Goal: Information Seeking & Learning: Find specific fact

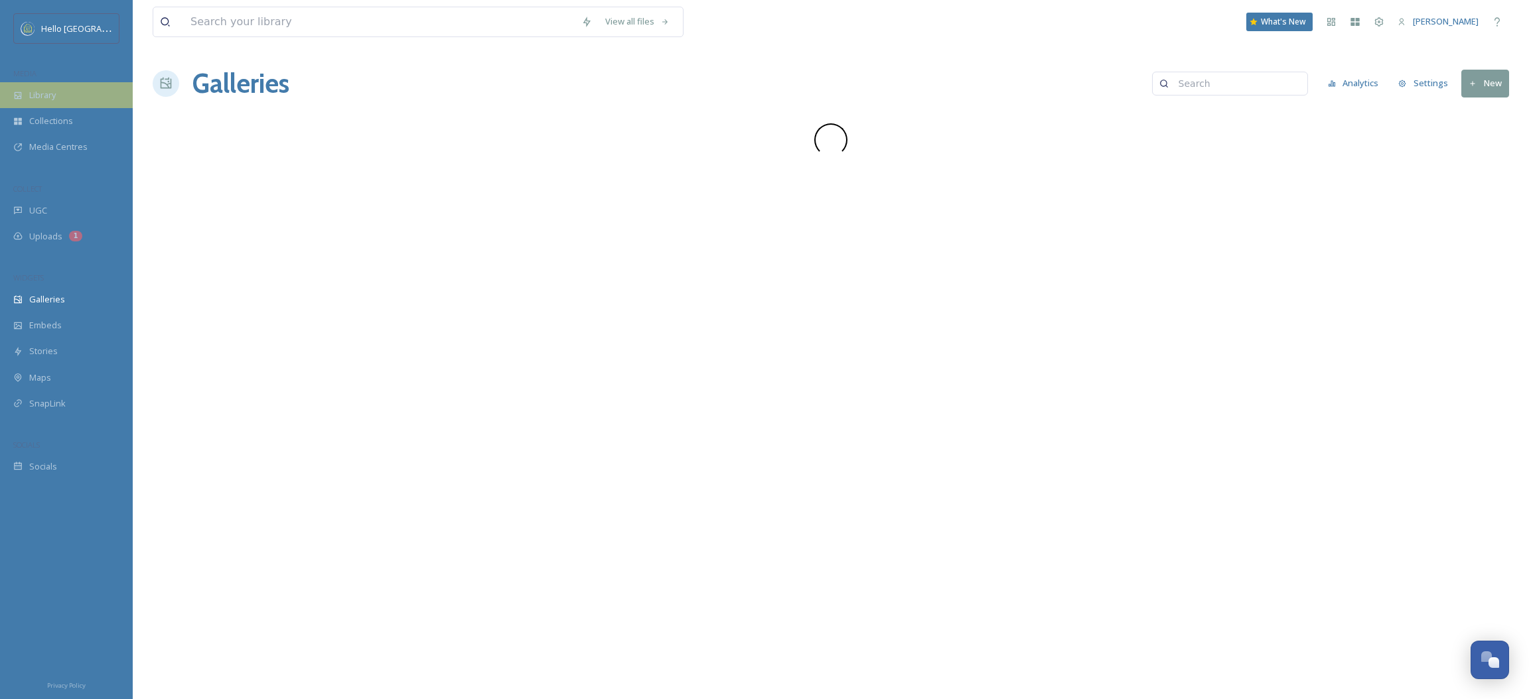
click at [90, 102] on div "Library" at bounding box center [66, 95] width 133 height 26
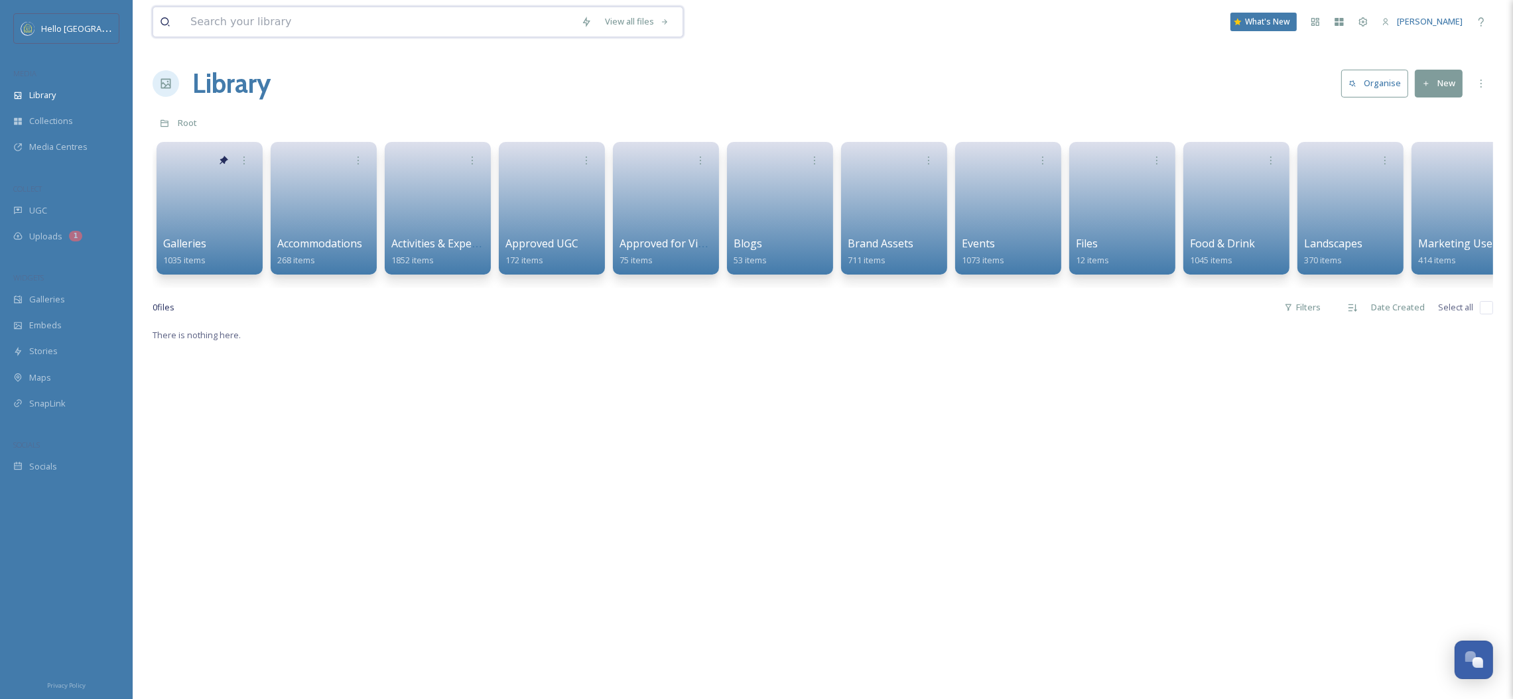
click at [209, 28] on input at bounding box center [379, 21] width 391 height 29
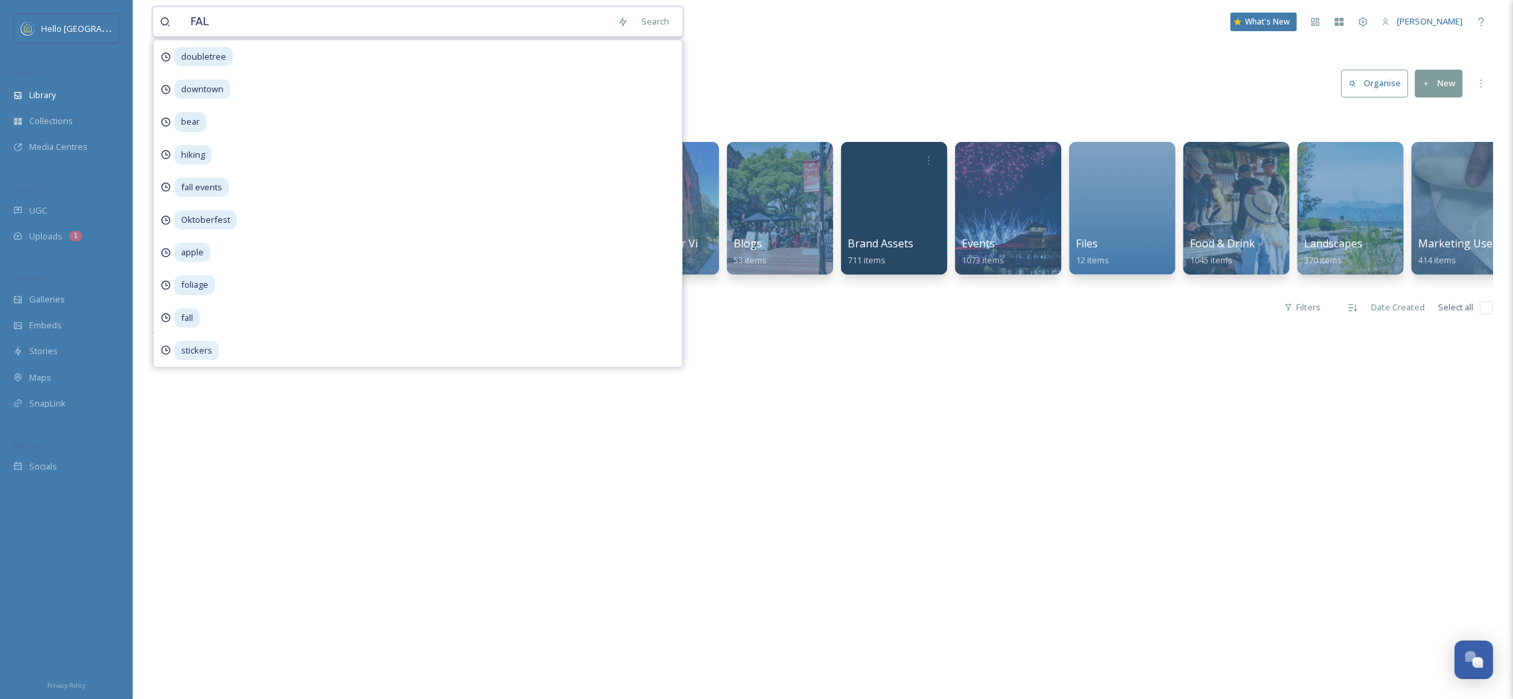
type input "FALL"
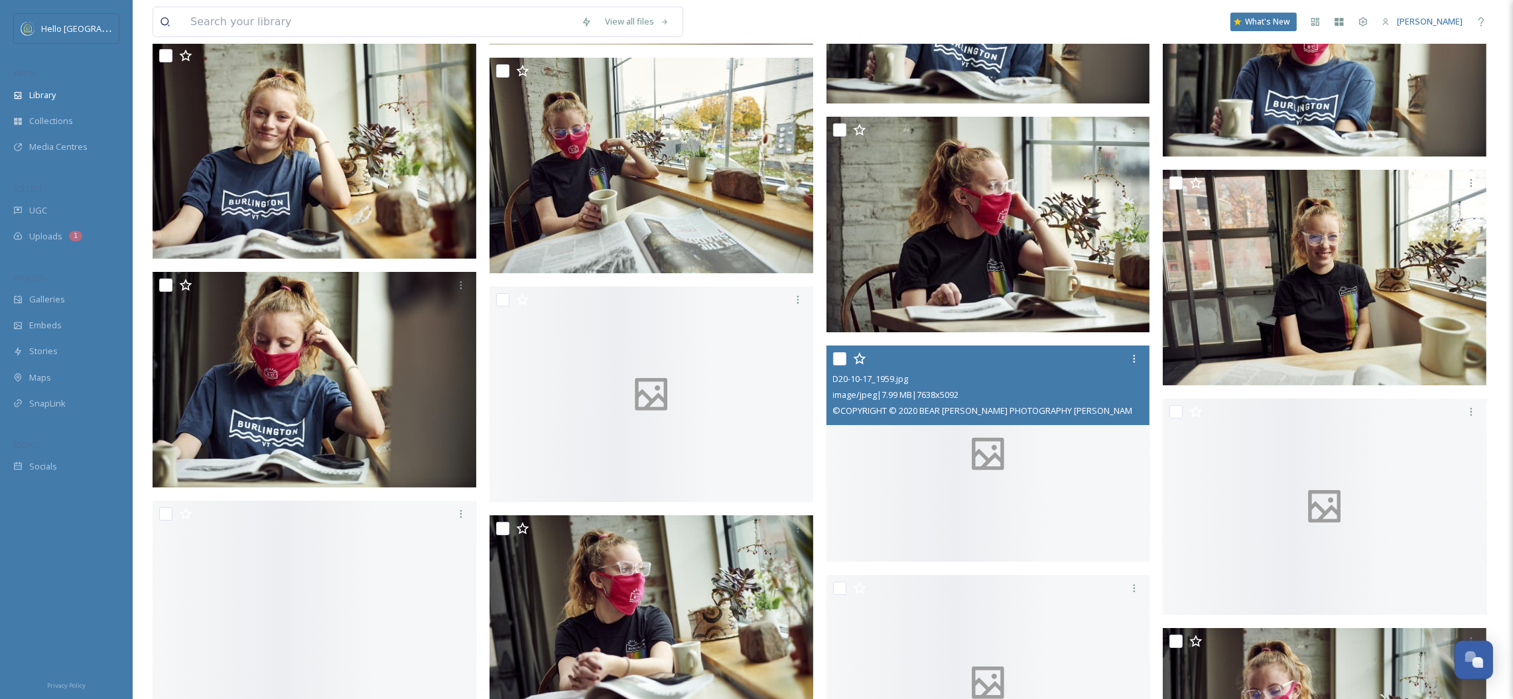
scroll to position [22590, 0]
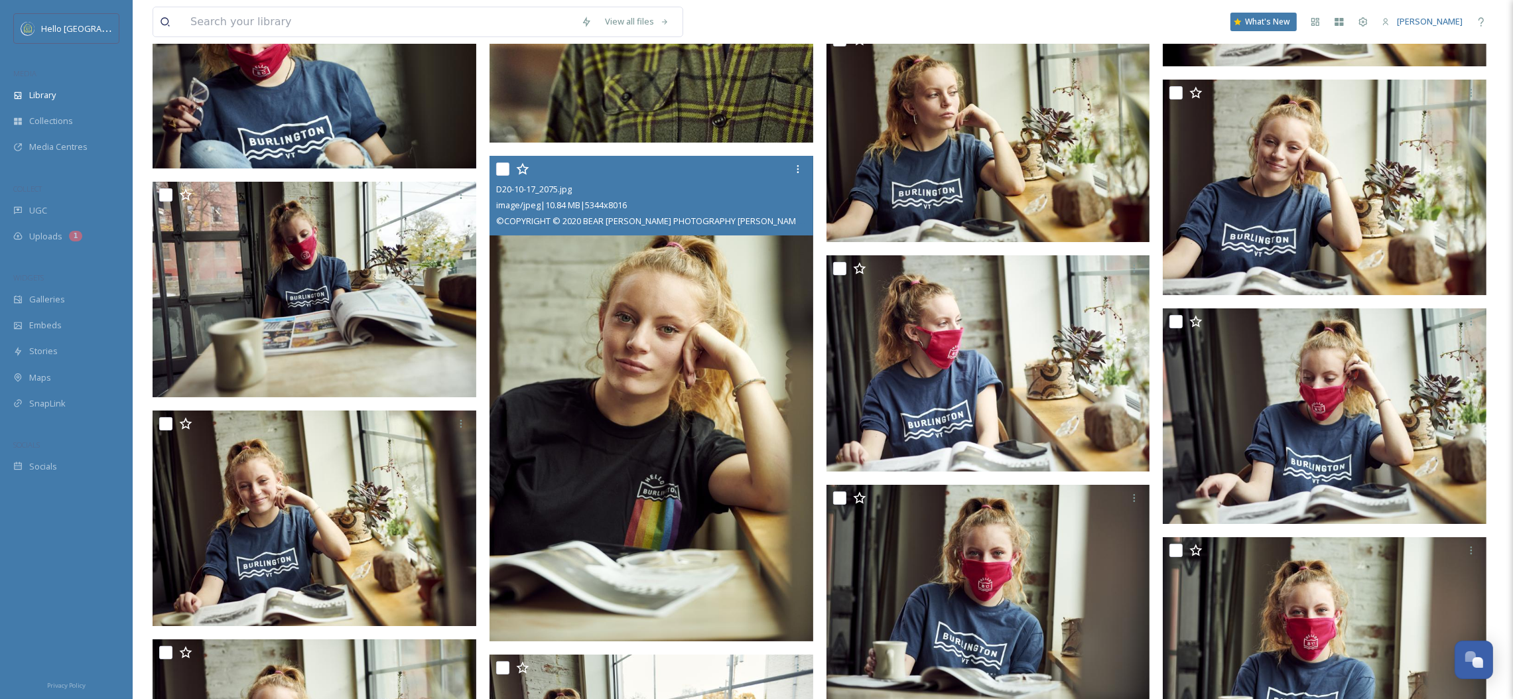
click at [690, 356] on img at bounding box center [652, 399] width 324 height 486
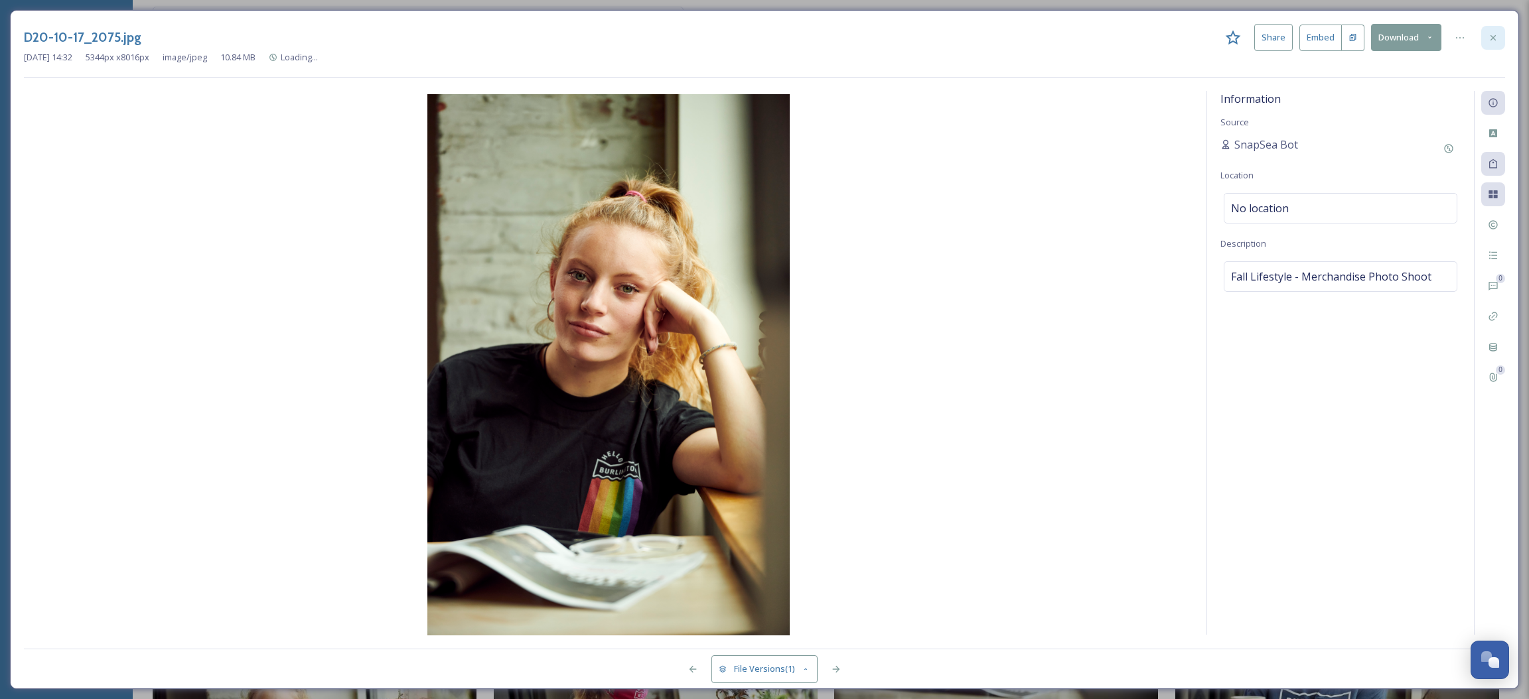
click at [1491, 34] on icon at bounding box center [1492, 38] width 11 height 11
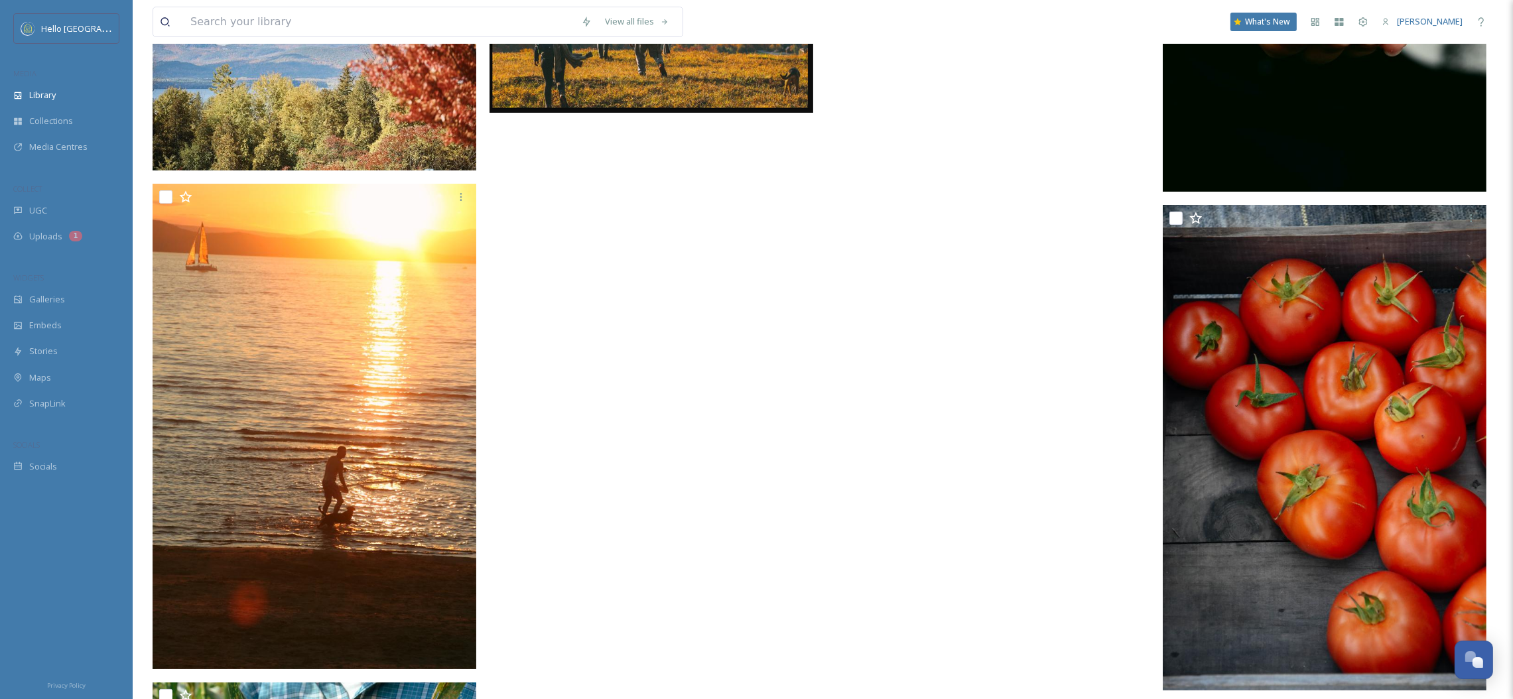
scroll to position [45499, 0]
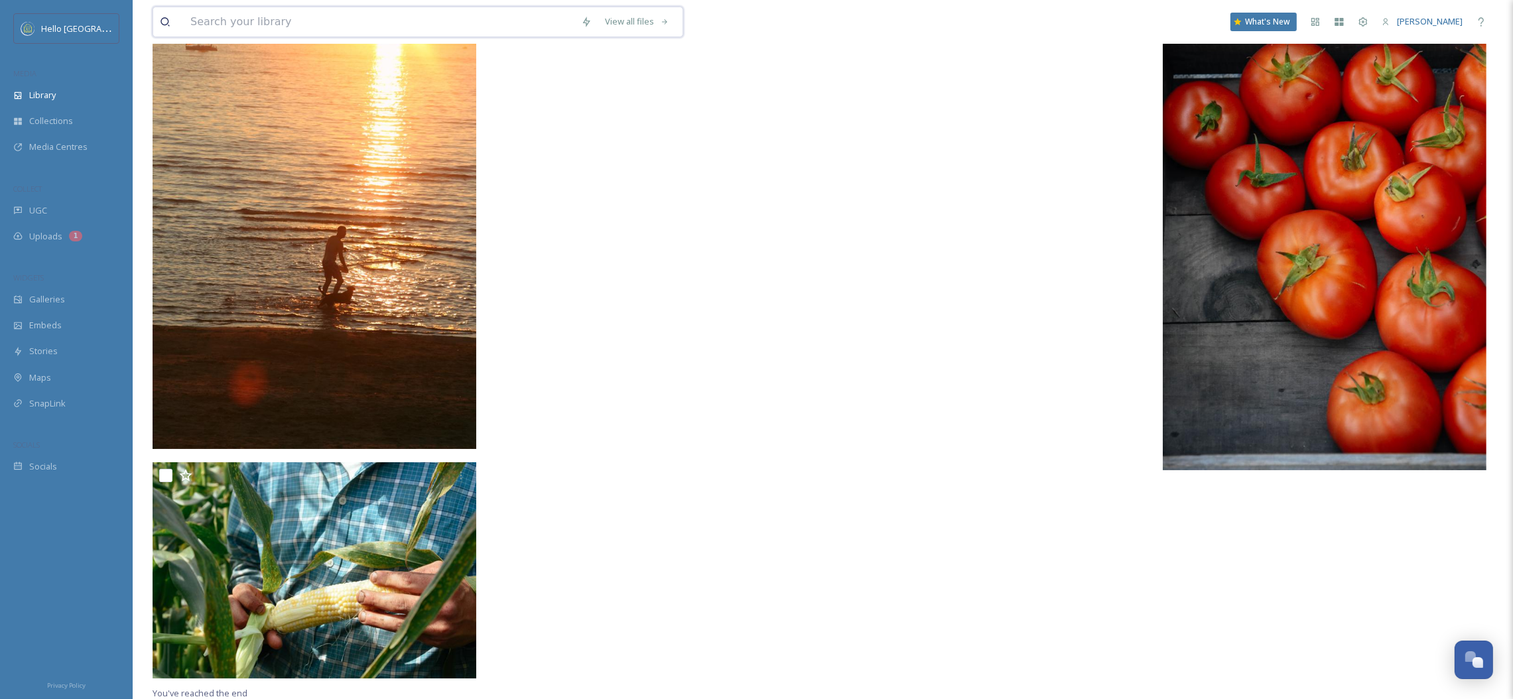
click at [409, 29] on input at bounding box center [379, 21] width 391 height 29
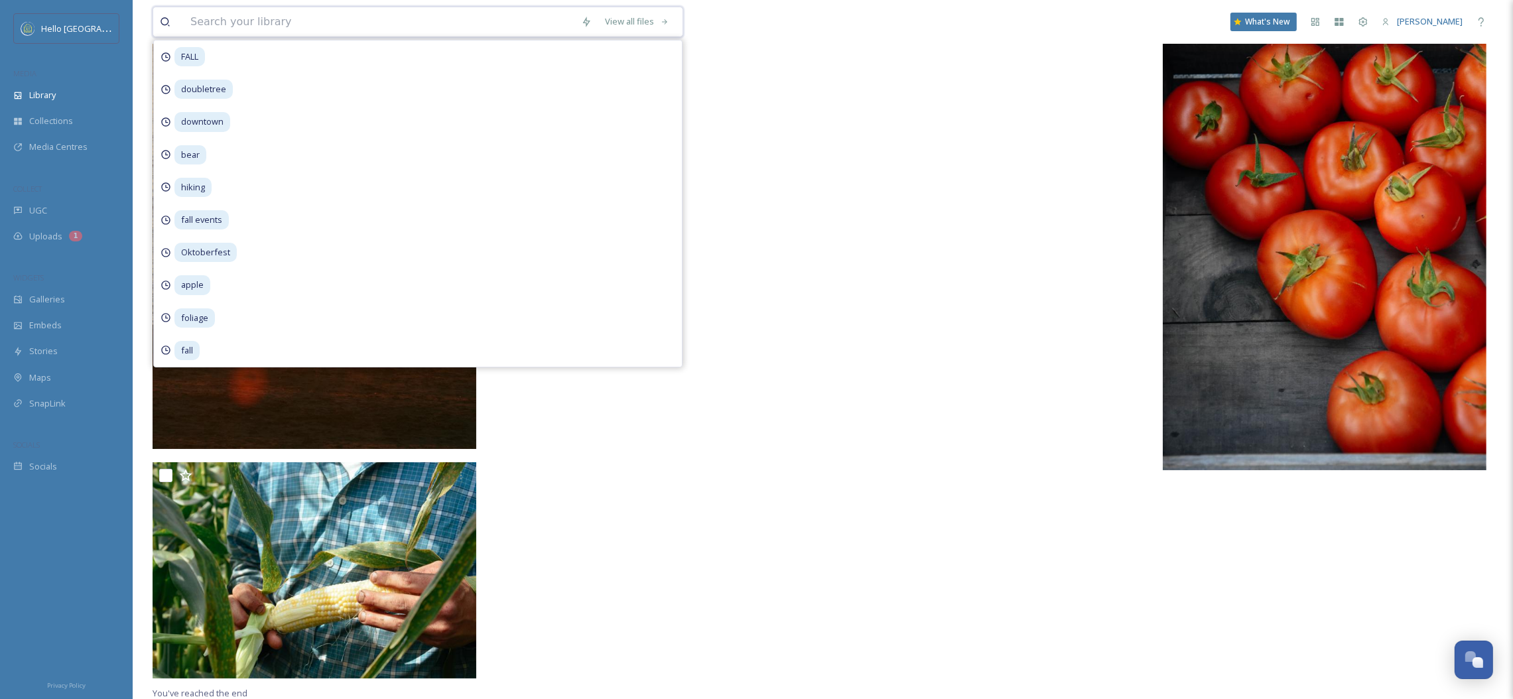
paste input "0045__DSC5142.jpg"
type input "0045__DSC5142.jpg"
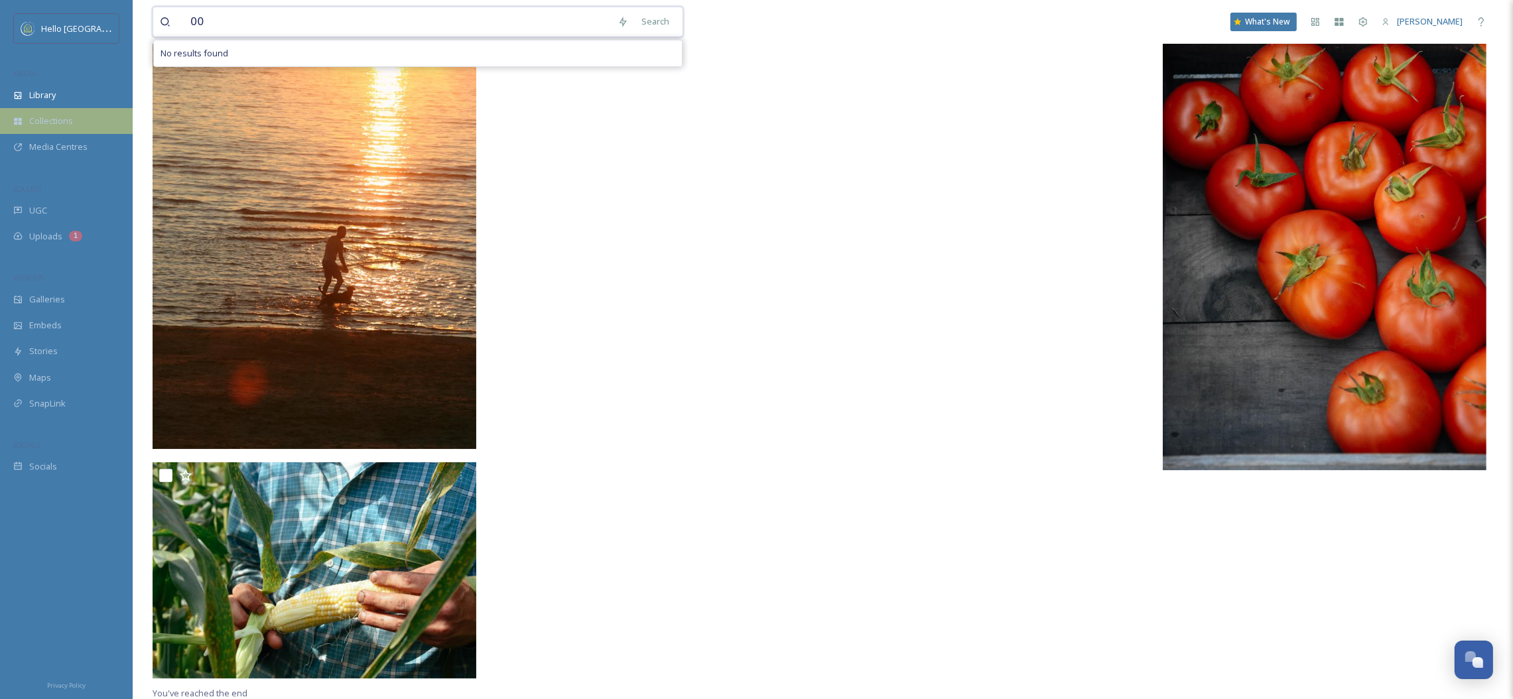
type input "0"
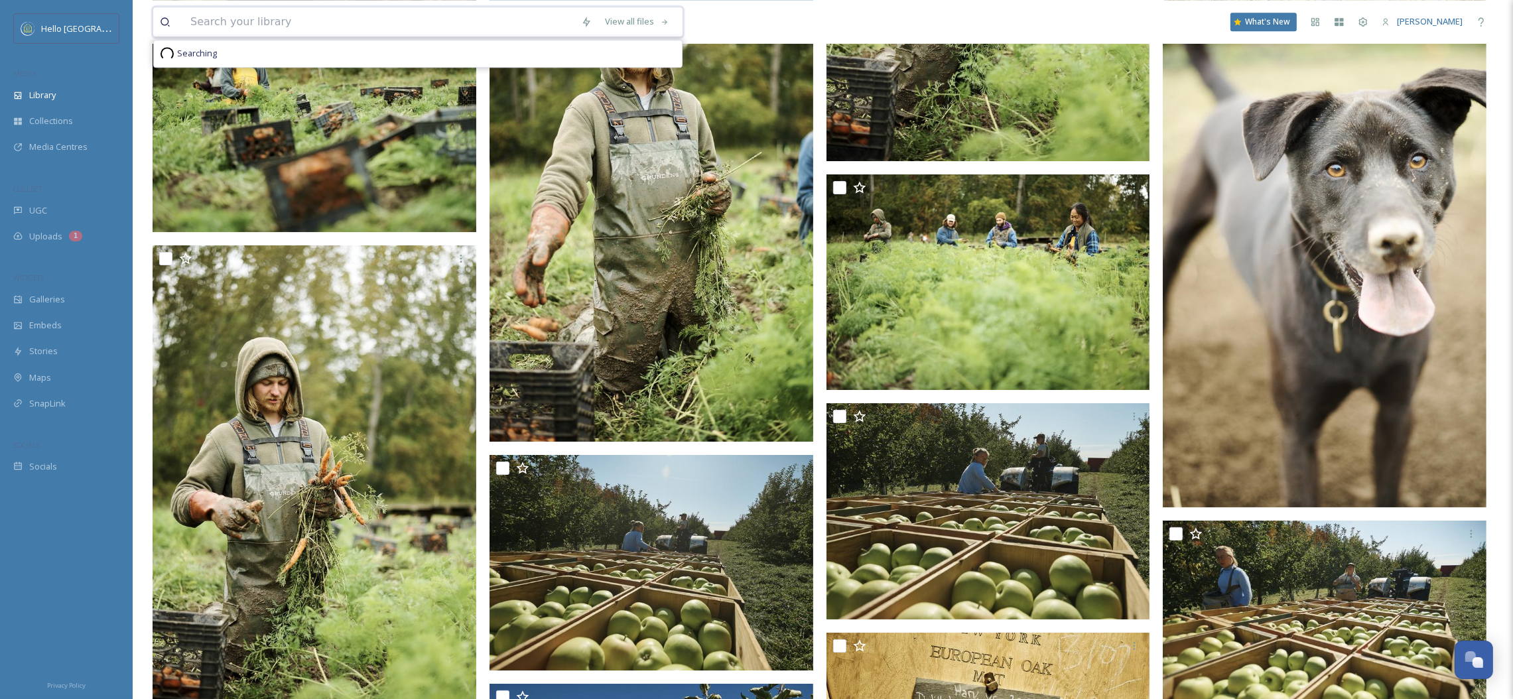
scroll to position [43210, 0]
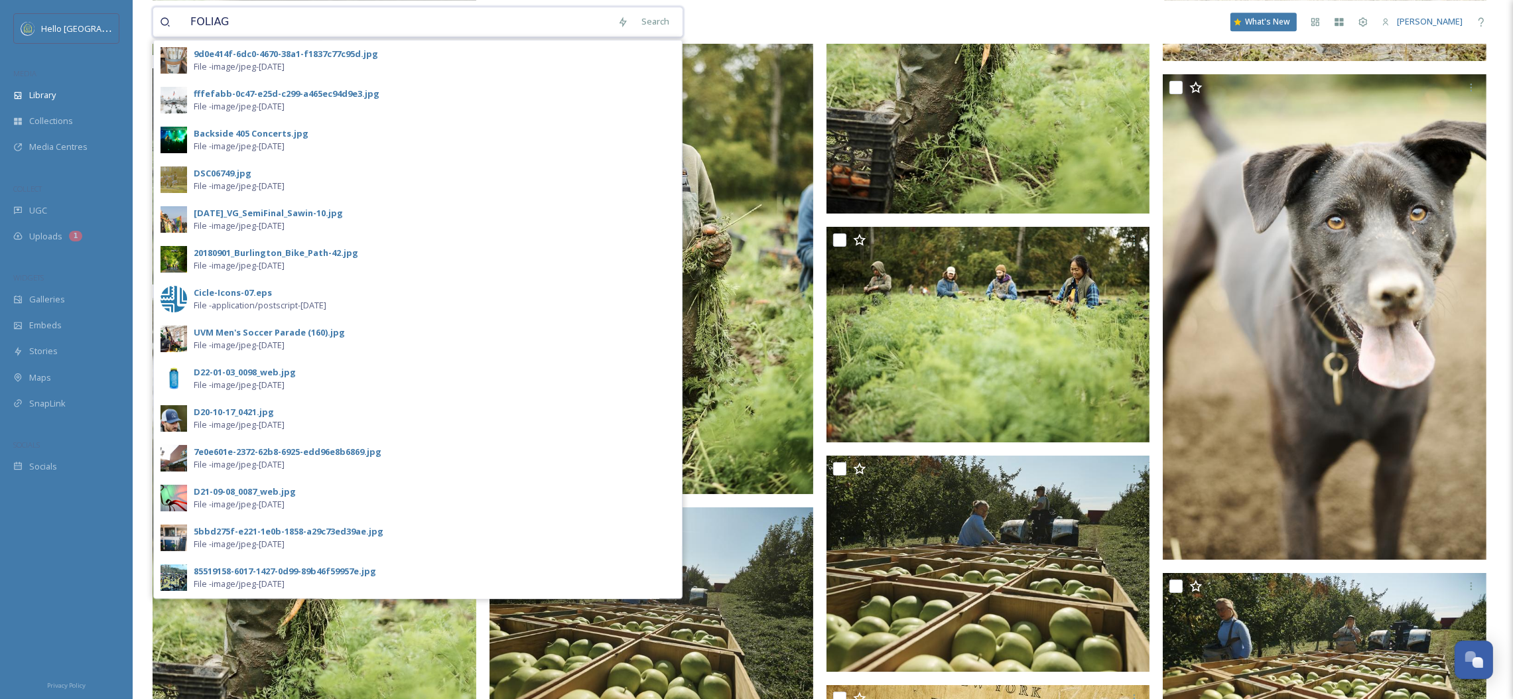
type input "FOLIAGE"
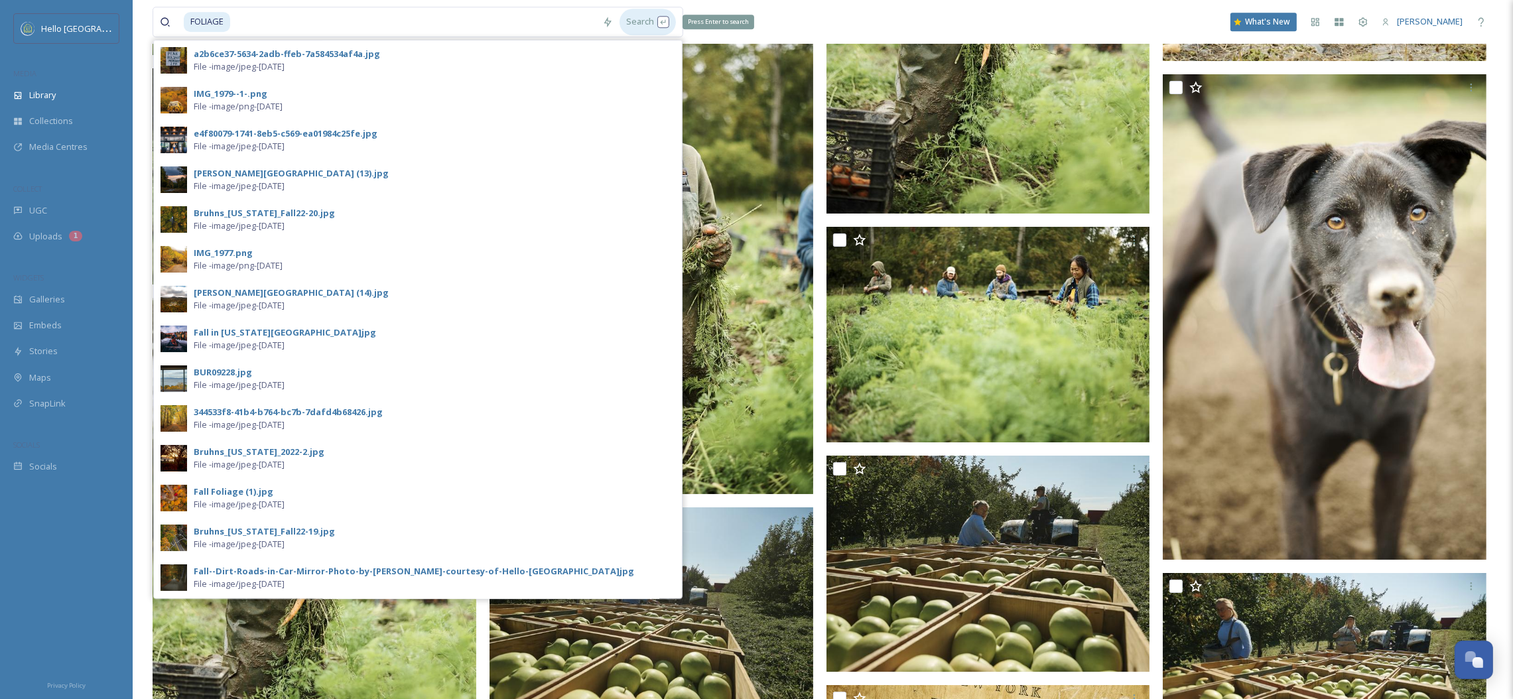
click at [654, 23] on div "Search Press Enter to search" at bounding box center [648, 22] width 56 height 26
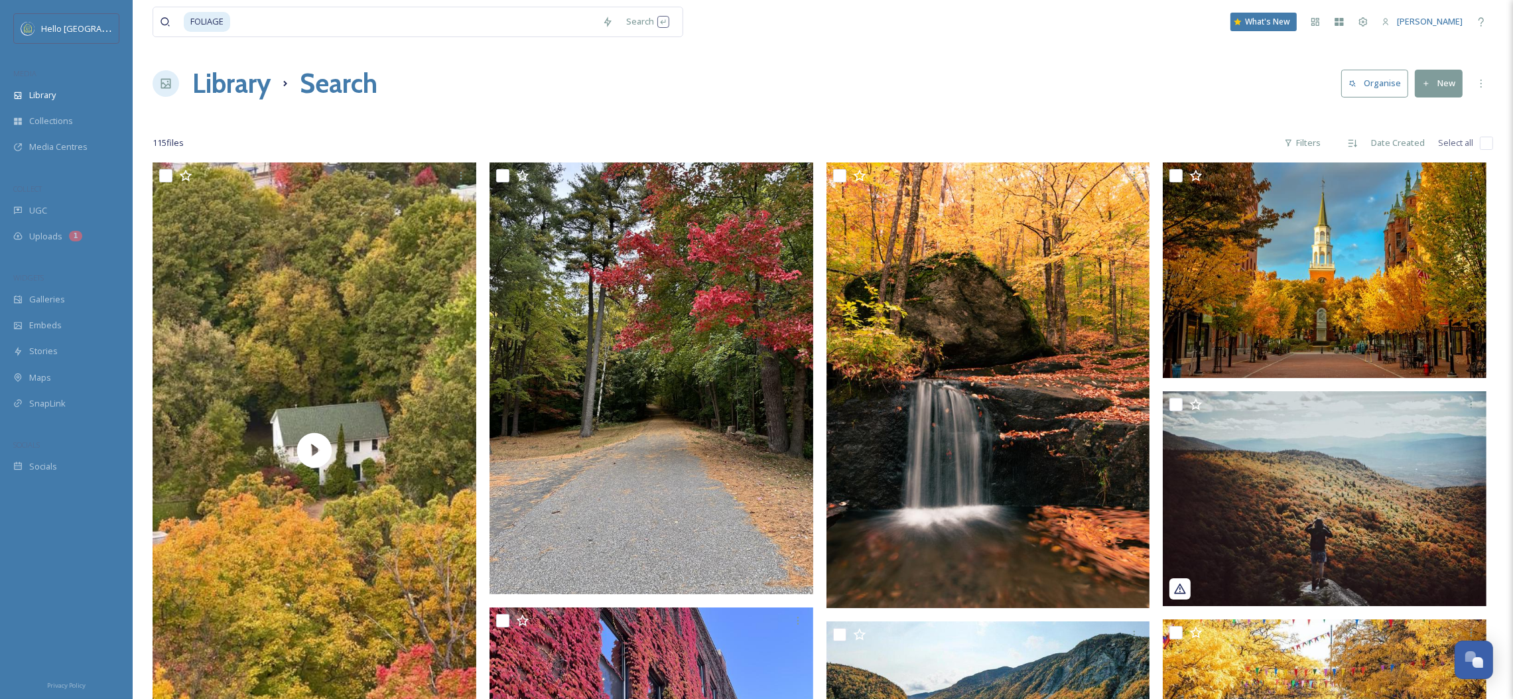
click at [1012, 72] on div "Library Search Organise New" at bounding box center [823, 84] width 1341 height 40
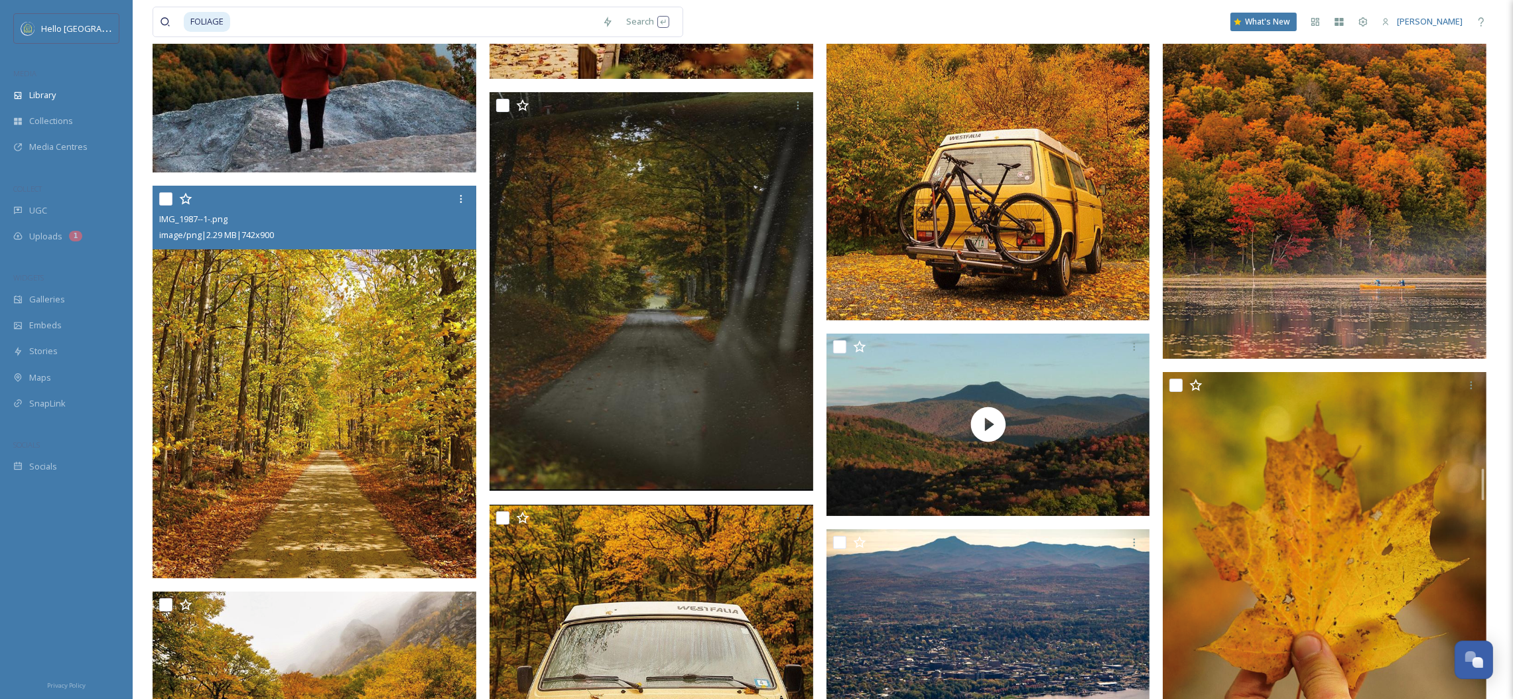
scroll to position [8057, 0]
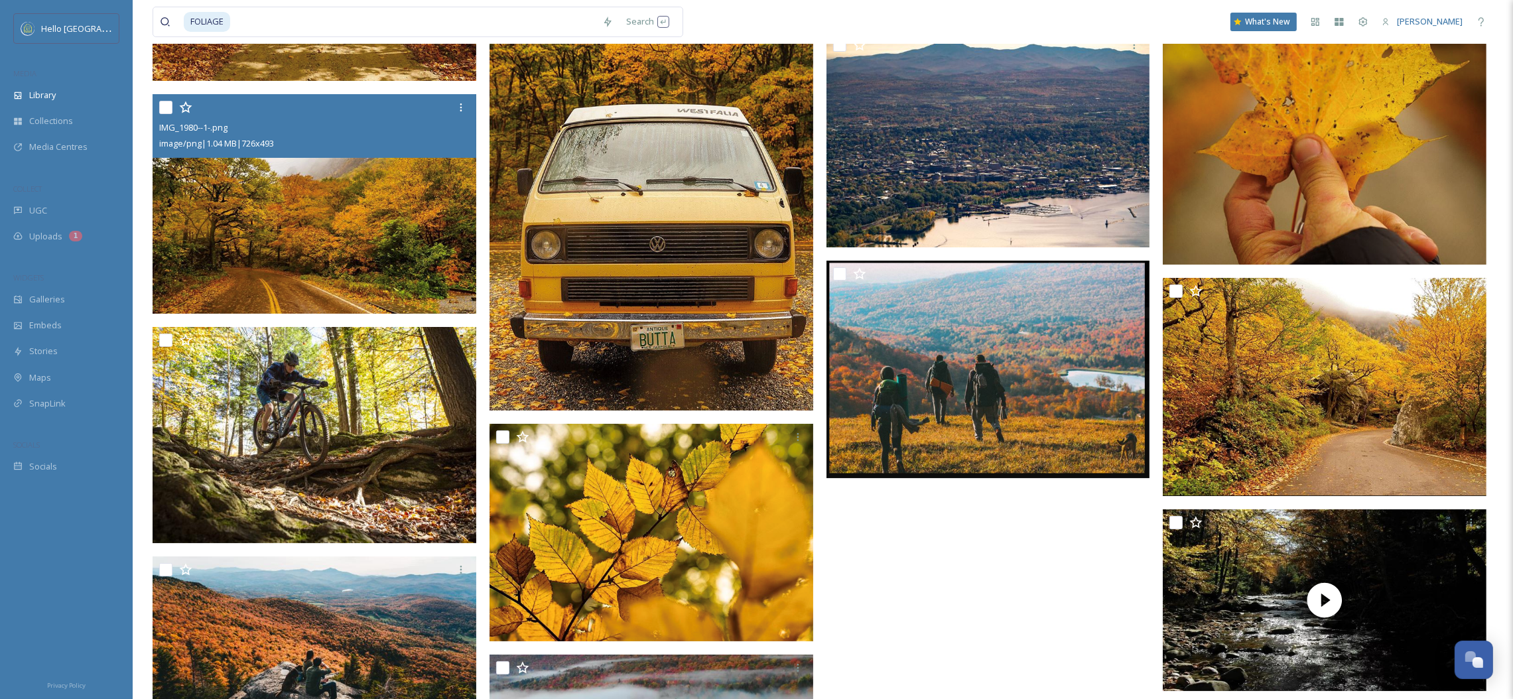
click at [303, 229] on img at bounding box center [315, 204] width 324 height 220
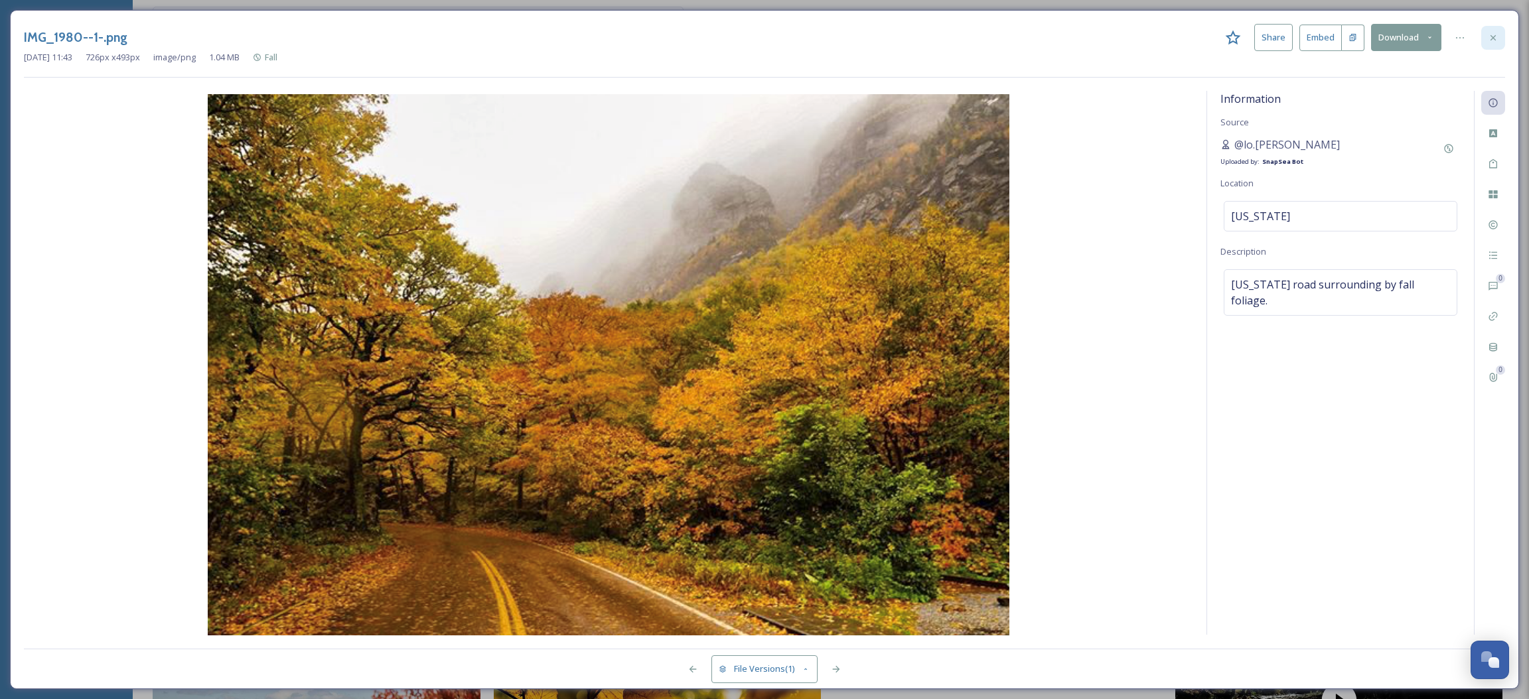
click at [1495, 33] on icon at bounding box center [1492, 38] width 11 height 11
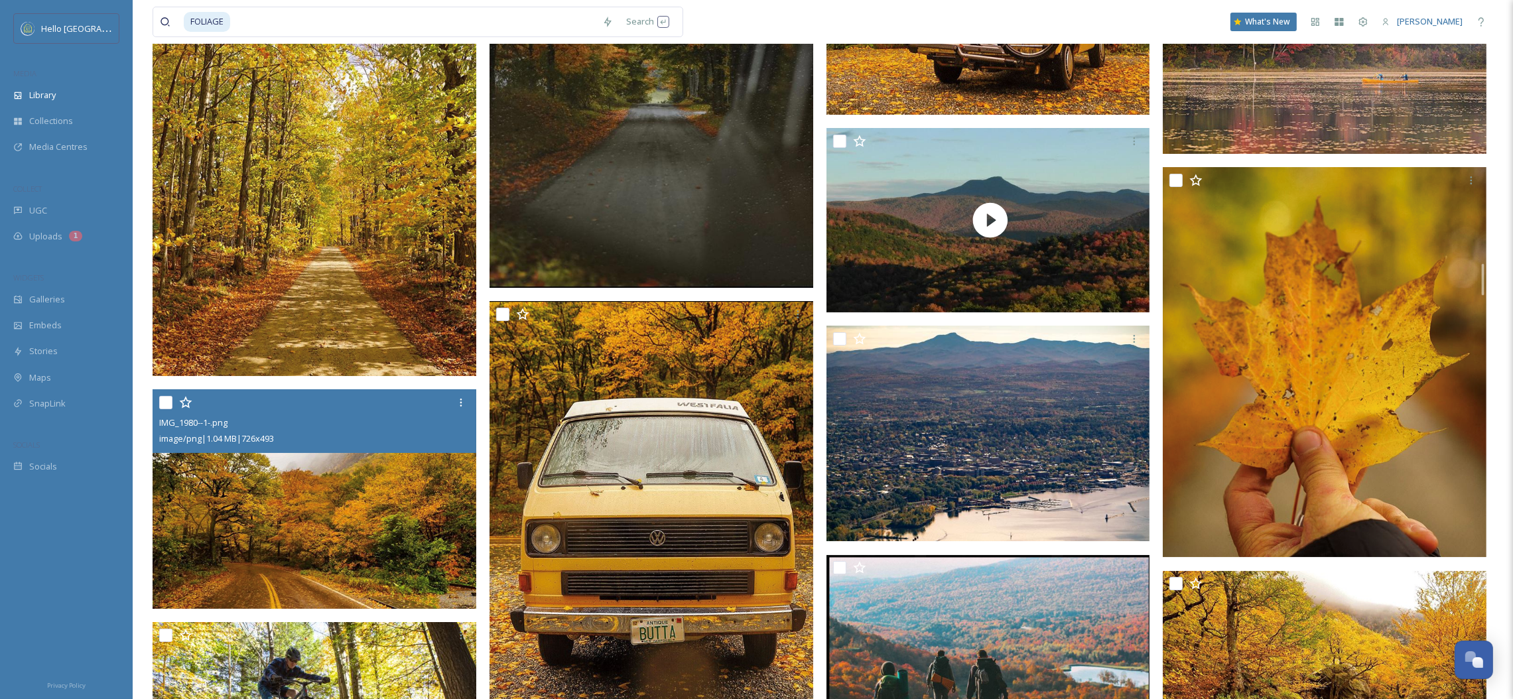
scroll to position [7659, 0]
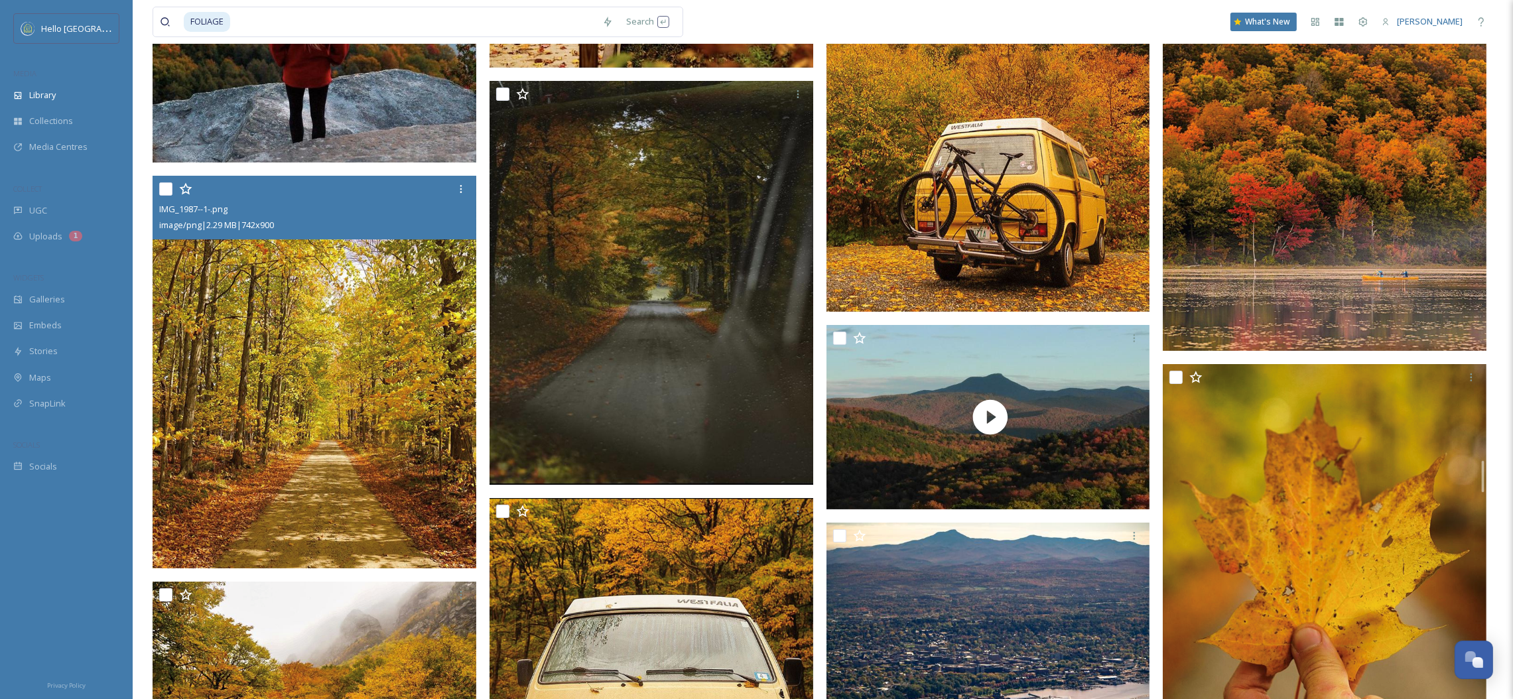
click at [348, 317] on img at bounding box center [315, 372] width 324 height 393
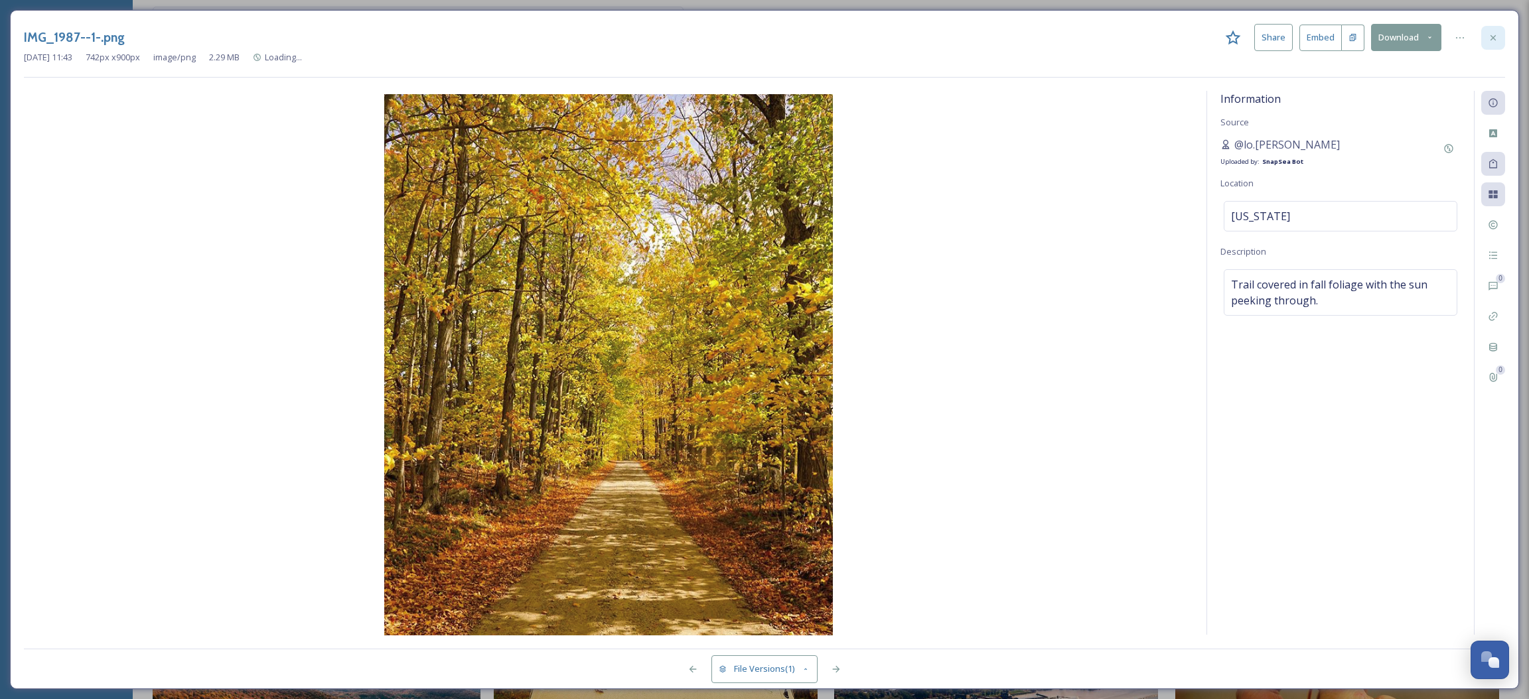
click at [1486, 34] on div at bounding box center [1493, 38] width 24 height 24
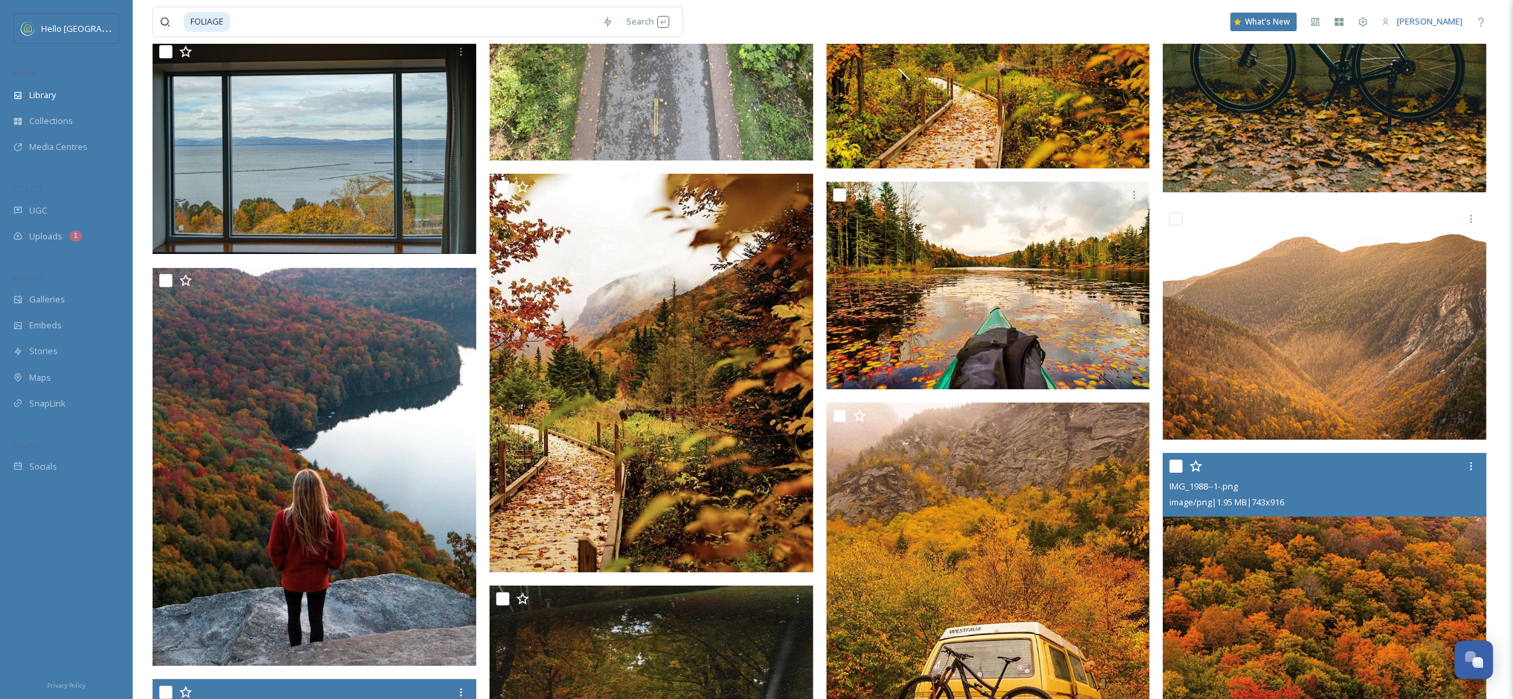
scroll to position [6963, 0]
